Goal: Task Accomplishment & Management: Use online tool/utility

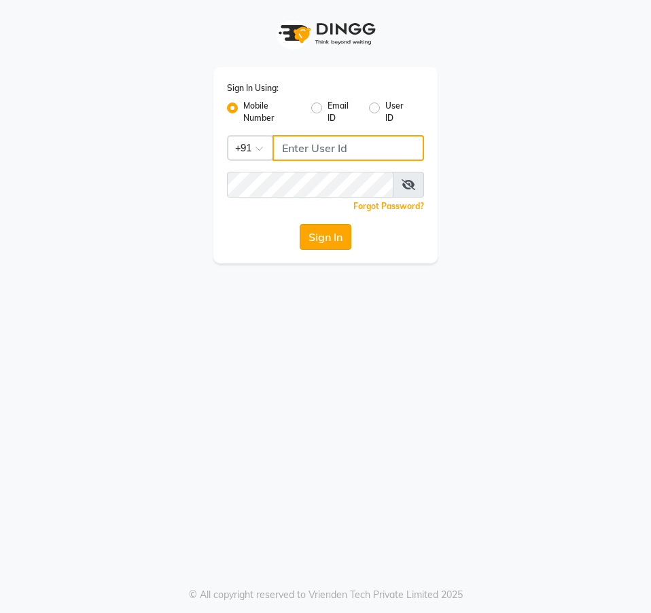
type input "7690888999"
click at [310, 230] on button "Sign In" at bounding box center [326, 237] width 52 height 26
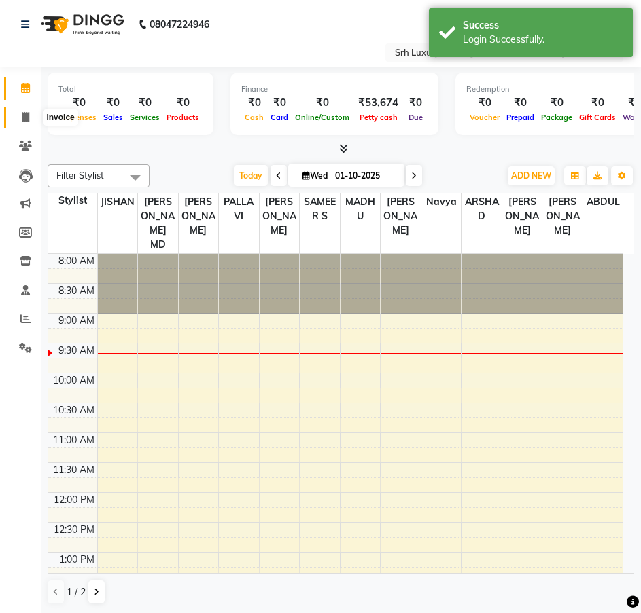
click at [23, 117] on icon at bounding box center [25, 117] width 7 height 10
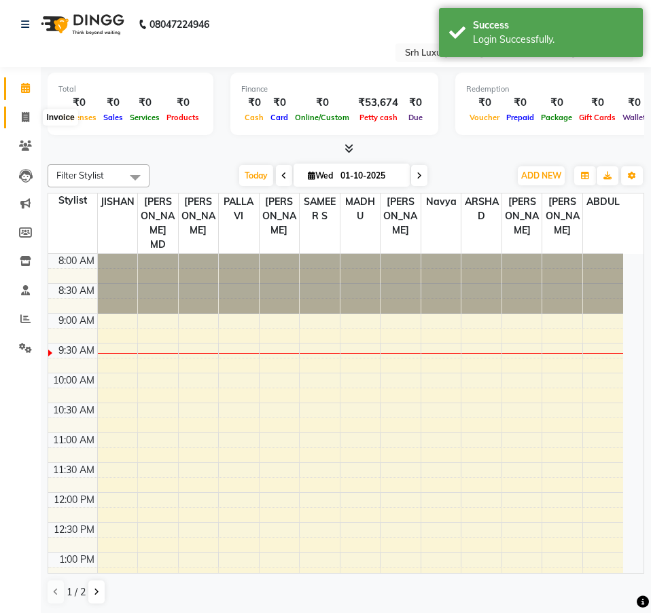
select select "4389"
select select "service"
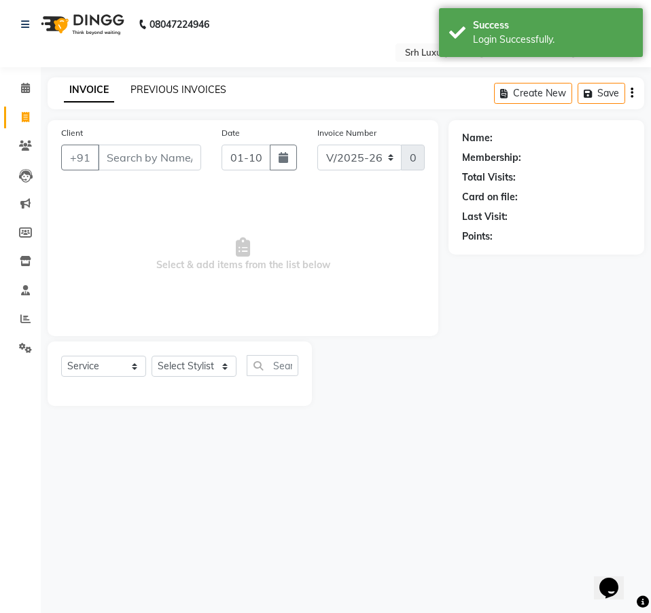
click at [171, 84] on link "PREVIOUS INVOICES" at bounding box center [178, 90] width 96 height 12
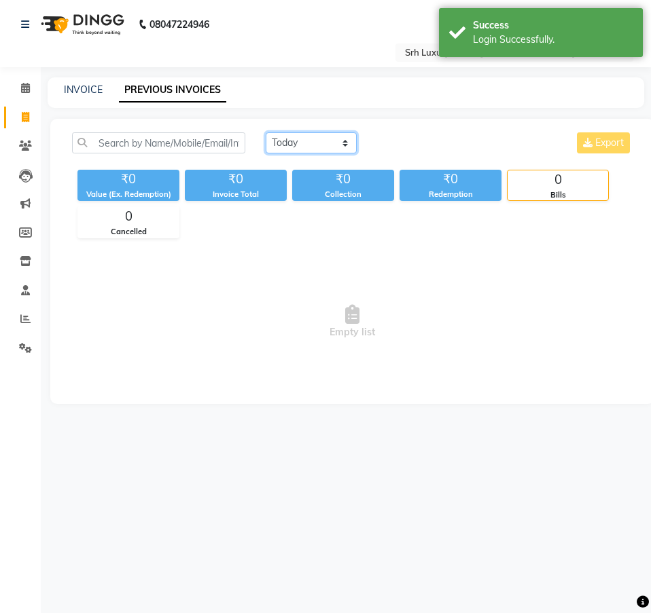
click at [295, 149] on select "Today Yesterday Custom Range" at bounding box center [311, 142] width 91 height 21
select select "range"
click at [266, 139] on select "Today Yesterday Custom Range" at bounding box center [311, 142] width 91 height 21
click at [404, 149] on input "01-10-2025" at bounding box center [421, 143] width 95 height 19
select select "10"
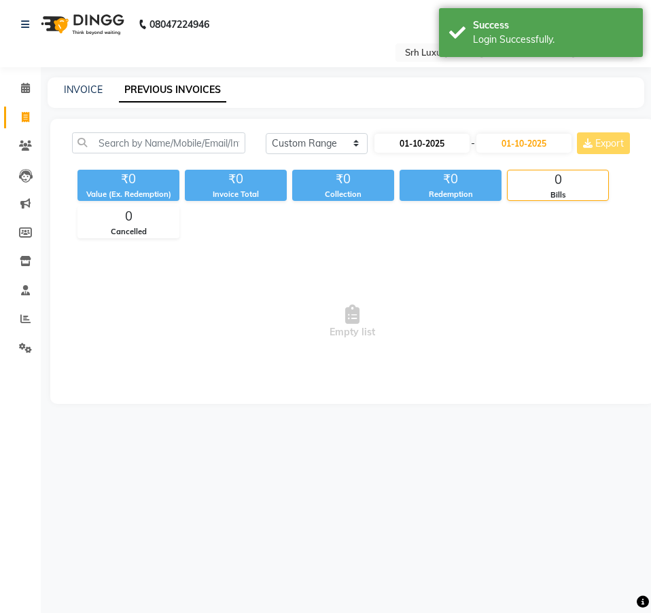
select select "2025"
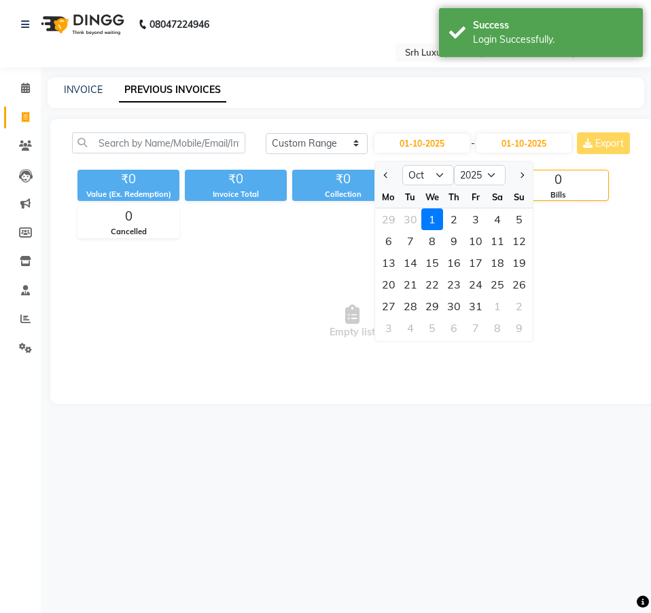
click at [396, 175] on div at bounding box center [388, 175] width 27 height 22
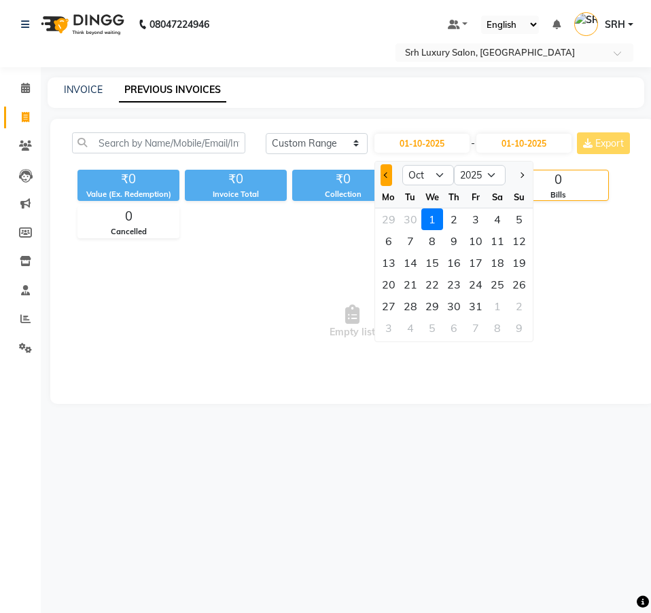
click at [384, 175] on span "Previous month" at bounding box center [386, 175] width 5 height 5
select select "9"
click at [410, 300] on div "30" at bounding box center [410, 307] width 22 height 22
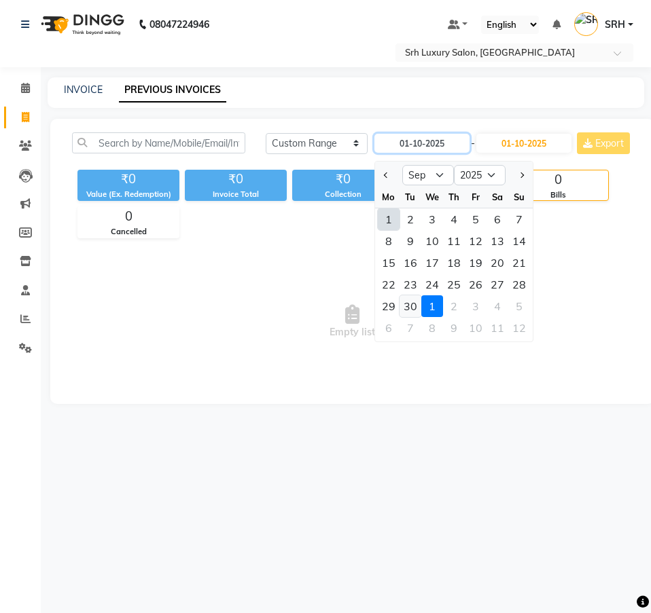
type input "[DATE]"
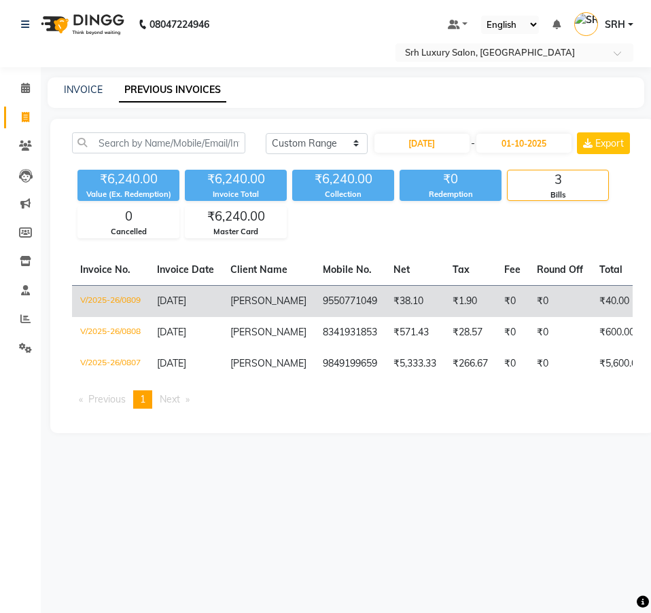
click at [226, 302] on td "[PERSON_NAME]" at bounding box center [268, 301] width 92 height 32
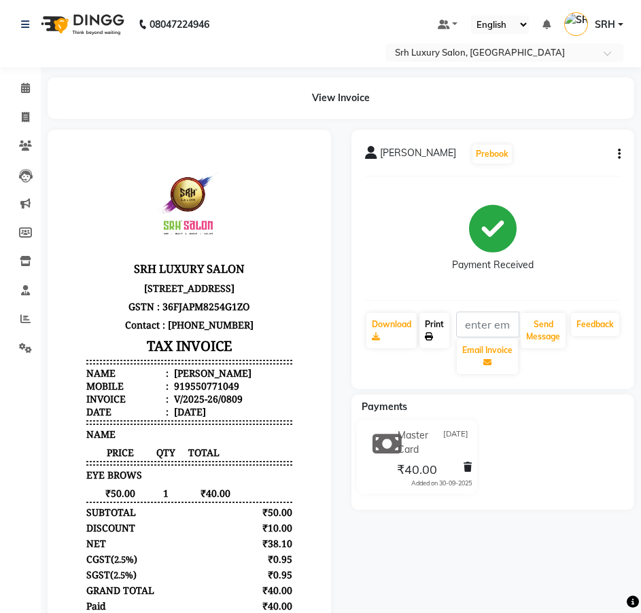
click at [442, 323] on link "Print" at bounding box center [434, 330] width 30 height 35
